Goal: Browse casually

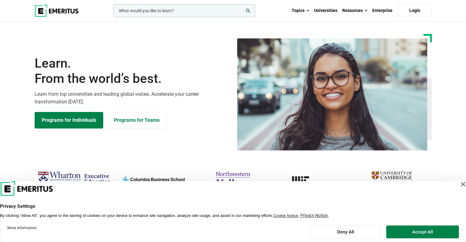
click at [41, 7] on img at bounding box center [57, 11] width 44 height 12
click at [428, 230] on button "Accept All" at bounding box center [423, 232] width 72 height 13
